Goal: Transaction & Acquisition: Purchase product/service

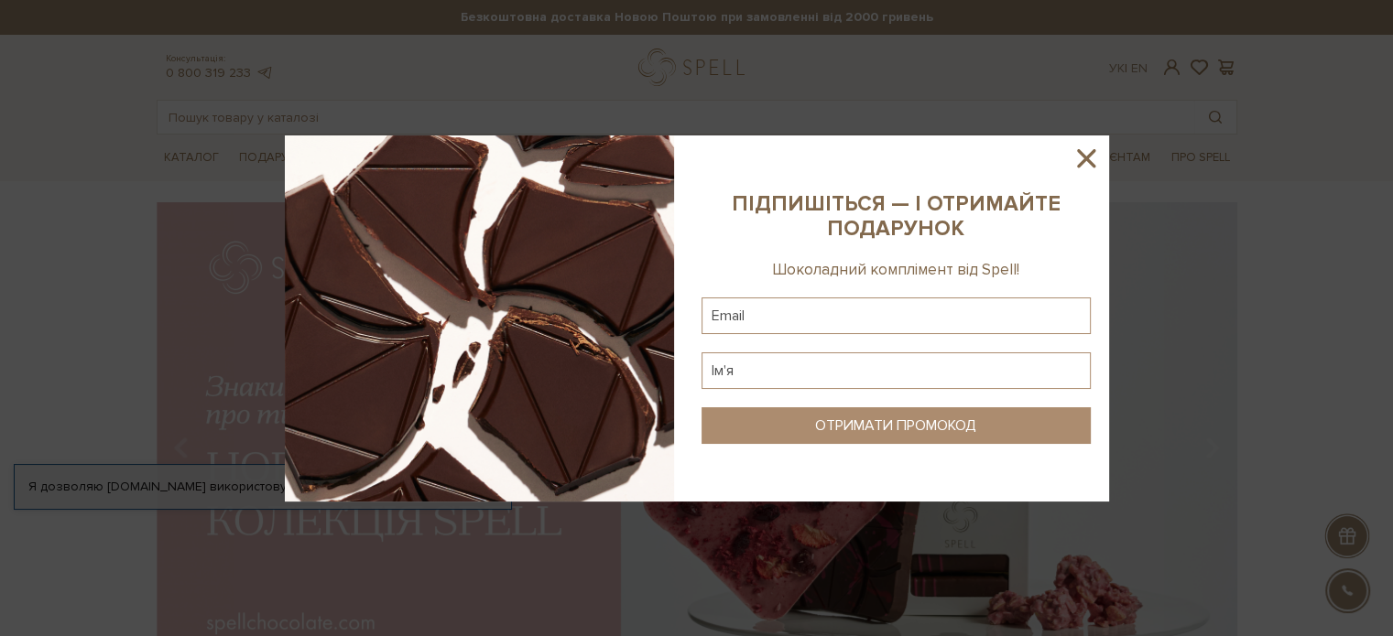
click at [1085, 152] on icon at bounding box center [1085, 158] width 31 height 31
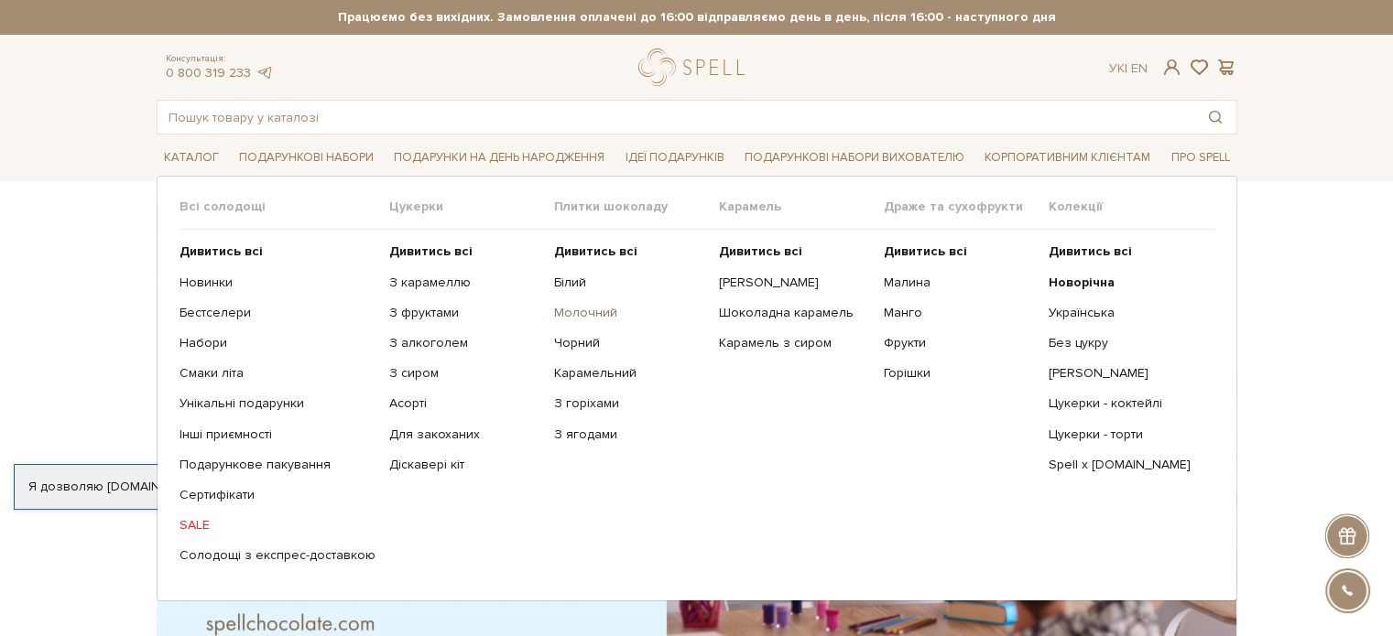
click at [589, 310] on link "Молочний" at bounding box center [629, 313] width 151 height 16
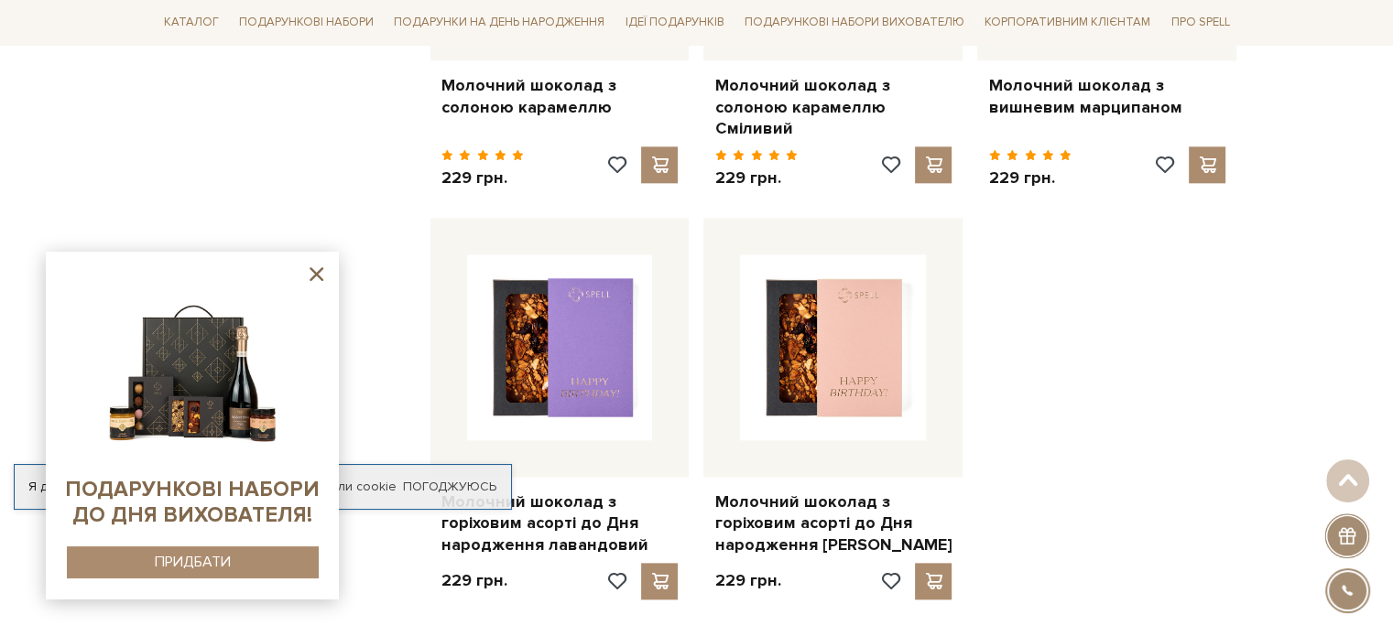
scroll to position [2289, 0]
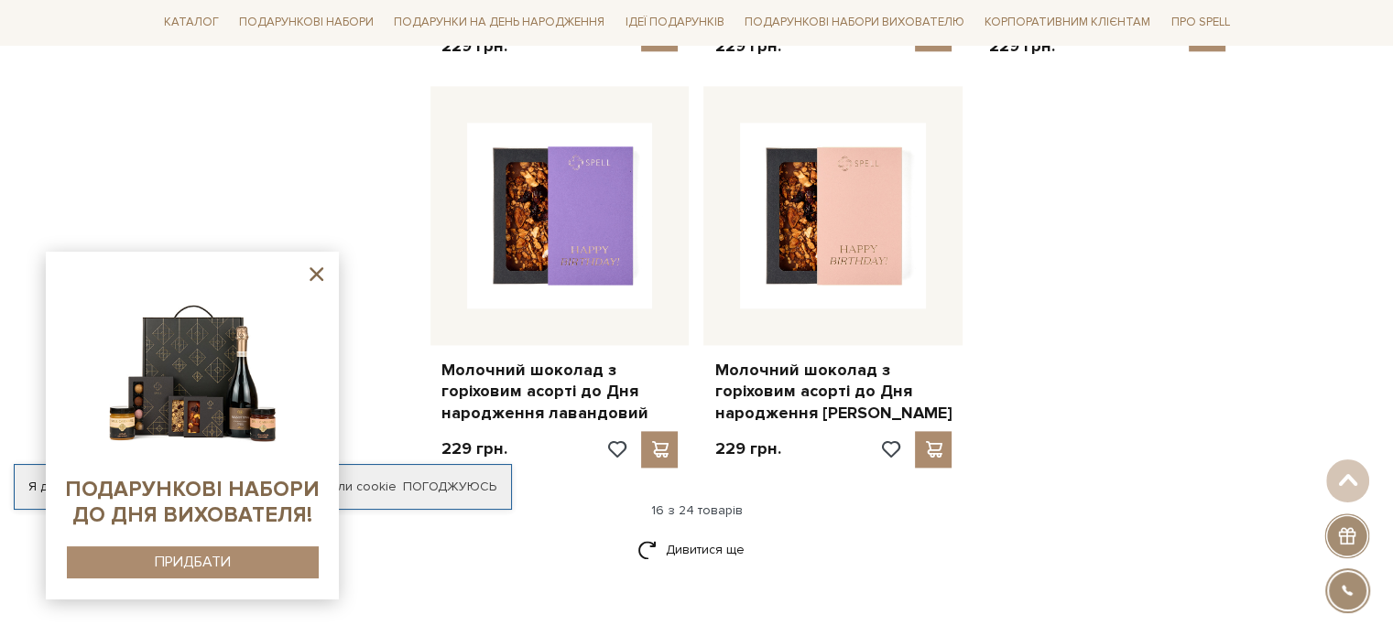
click at [1350, 532] on div at bounding box center [1346, 536] width 45 height 45
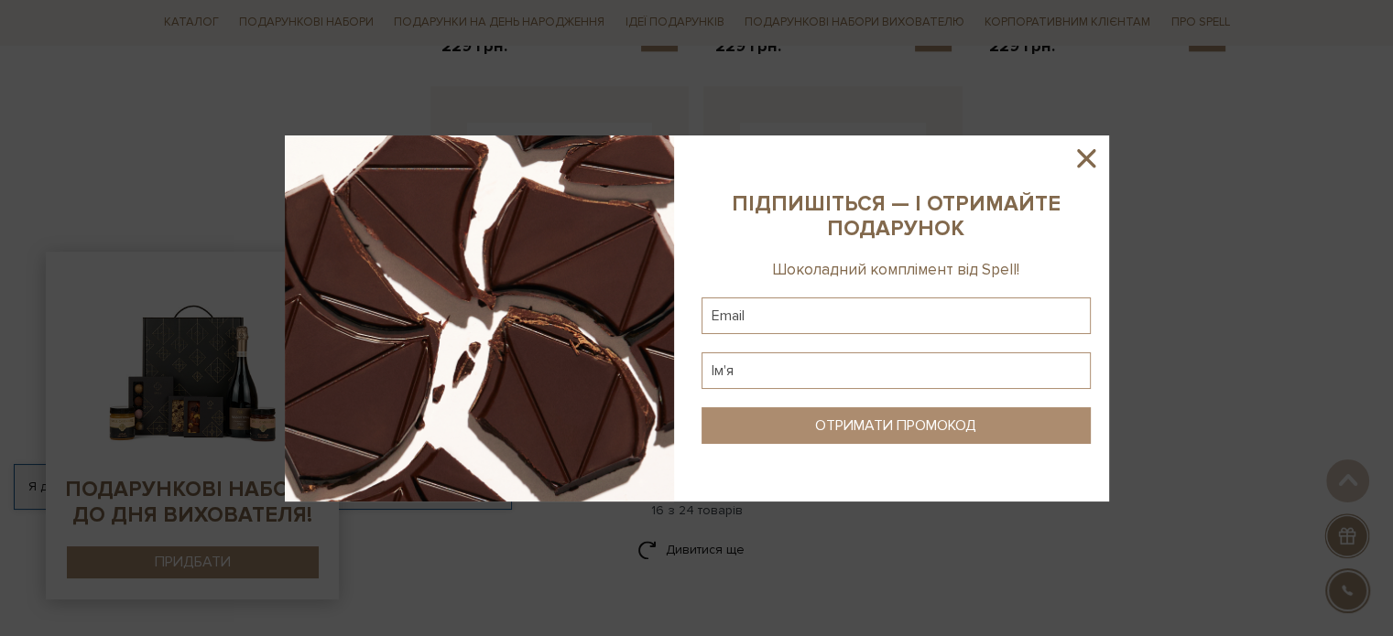
click at [1092, 156] on icon at bounding box center [1085, 158] width 31 height 31
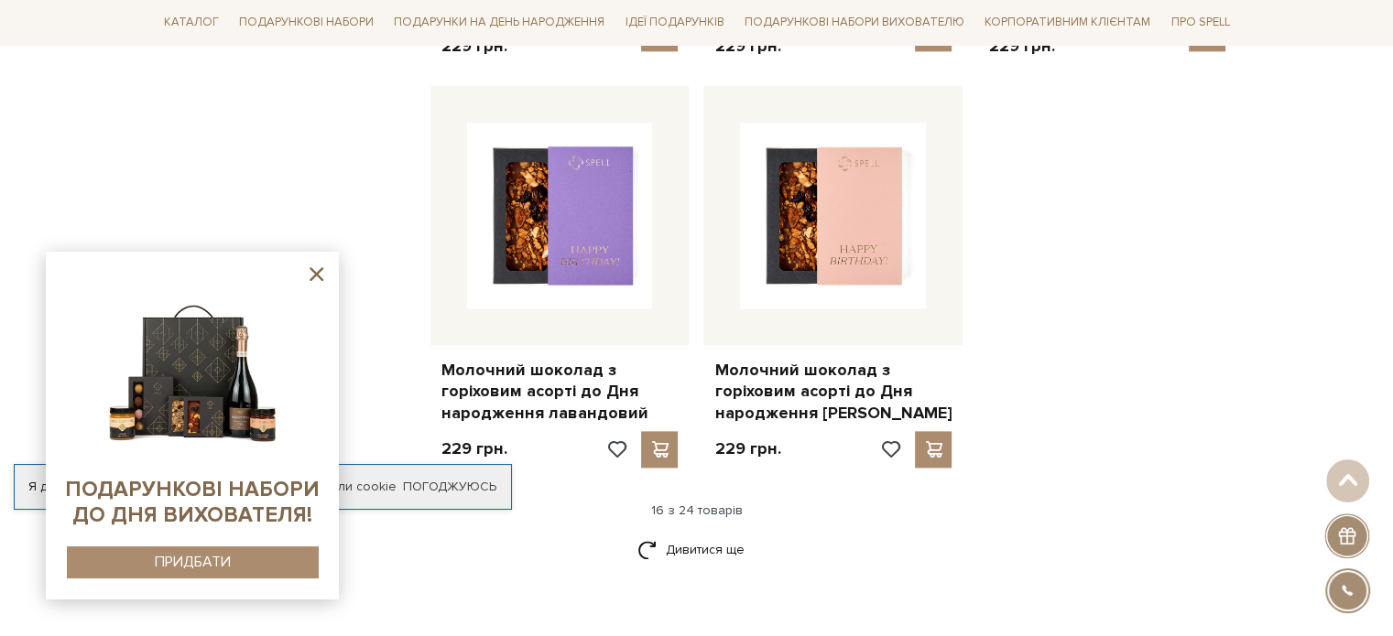
drag, startPoint x: 1177, startPoint y: 433, endPoint x: 1185, endPoint y: 426, distance: 10.4
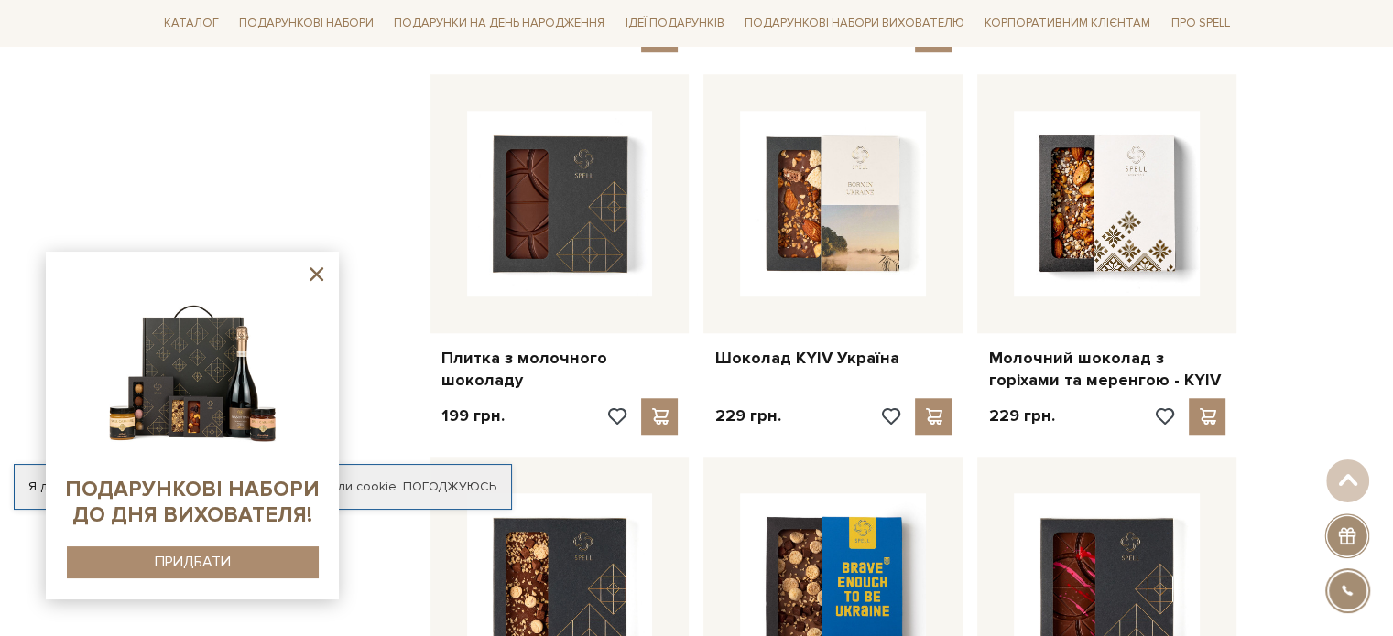
scroll to position [1353, 0]
